Goal: Task Accomplishment & Management: Complete application form

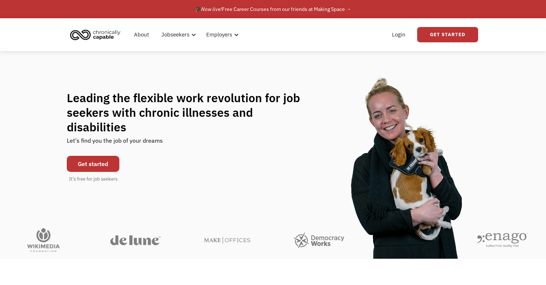
click at [100, 159] on link "Get started" at bounding box center [93, 164] width 53 height 16
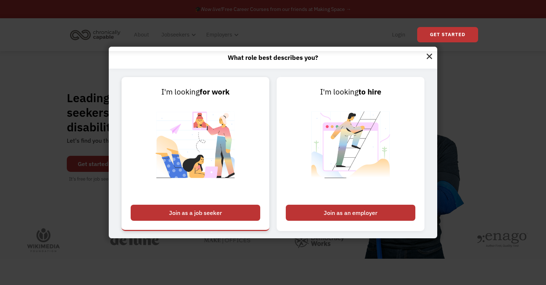
click at [228, 209] on div "Join as a job seeker" at bounding box center [196, 213] width 130 height 16
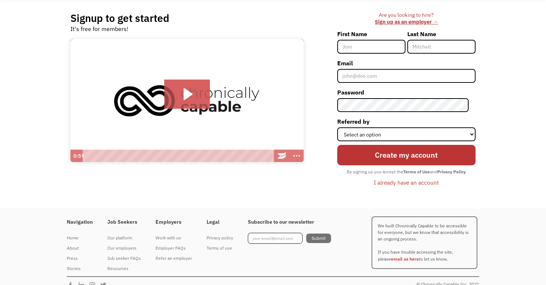
scroll to position [64, 0]
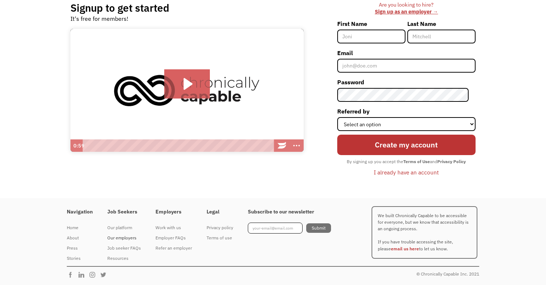
click at [125, 238] on div "Our employers" at bounding box center [124, 238] width 34 height 9
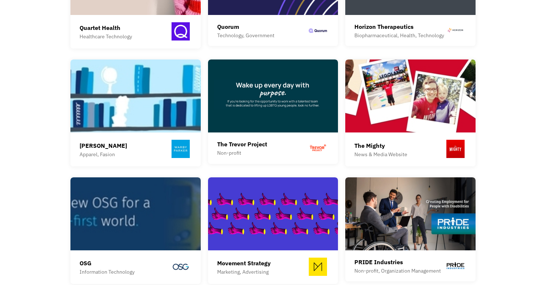
scroll to position [628, 0]
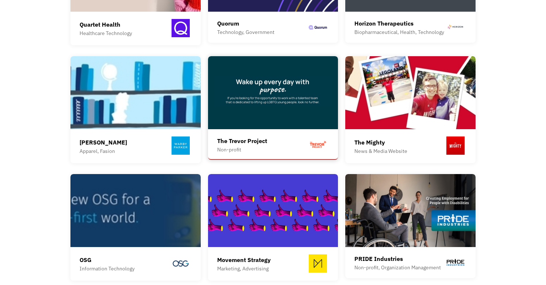
click at [265, 87] on img at bounding box center [273, 92] width 130 height 73
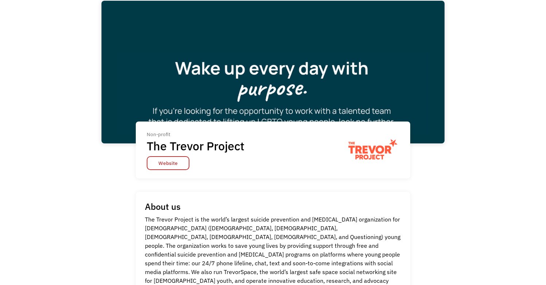
scroll to position [24, 0]
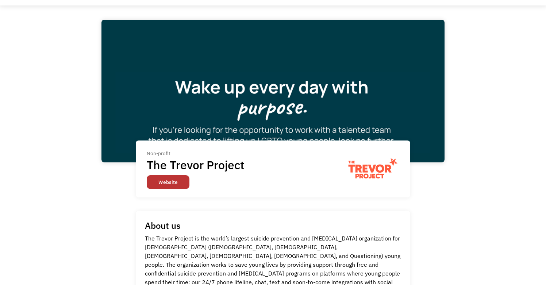
click at [172, 182] on link "Website" at bounding box center [168, 182] width 43 height 14
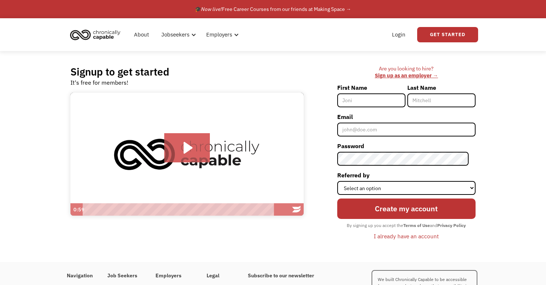
scroll to position [64, 0]
